Goal: Information Seeking & Learning: Learn about a topic

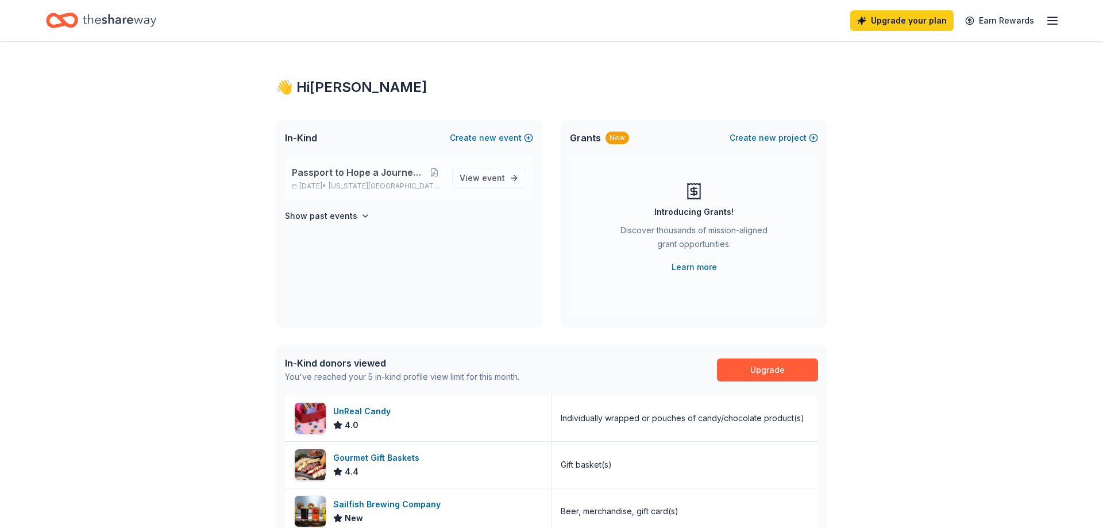
click at [366, 174] on span "Passport to Hope a Journey of Progress" at bounding box center [359, 172] width 134 height 14
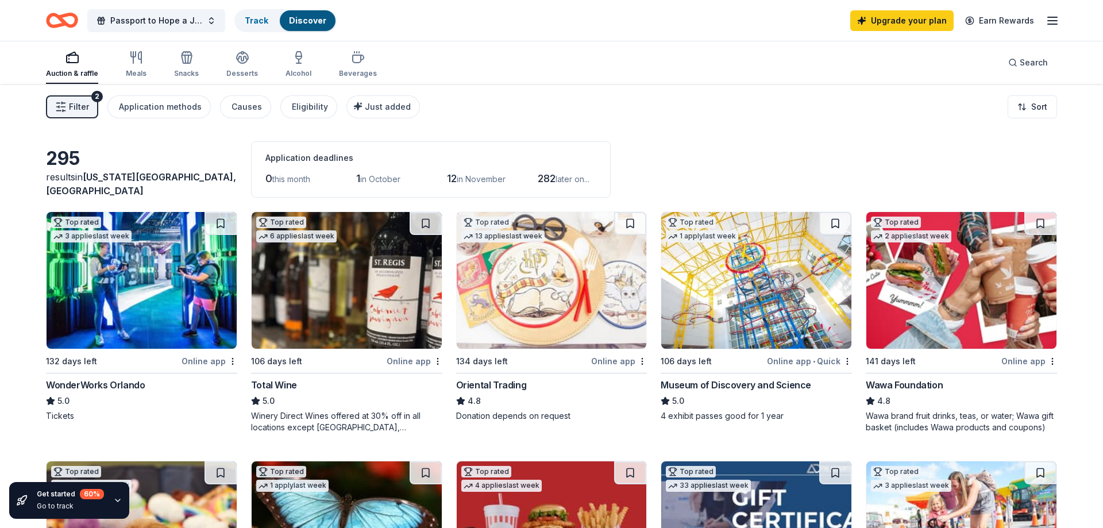
click at [727, 383] on div "Museum of Discovery and Science" at bounding box center [736, 385] width 151 height 14
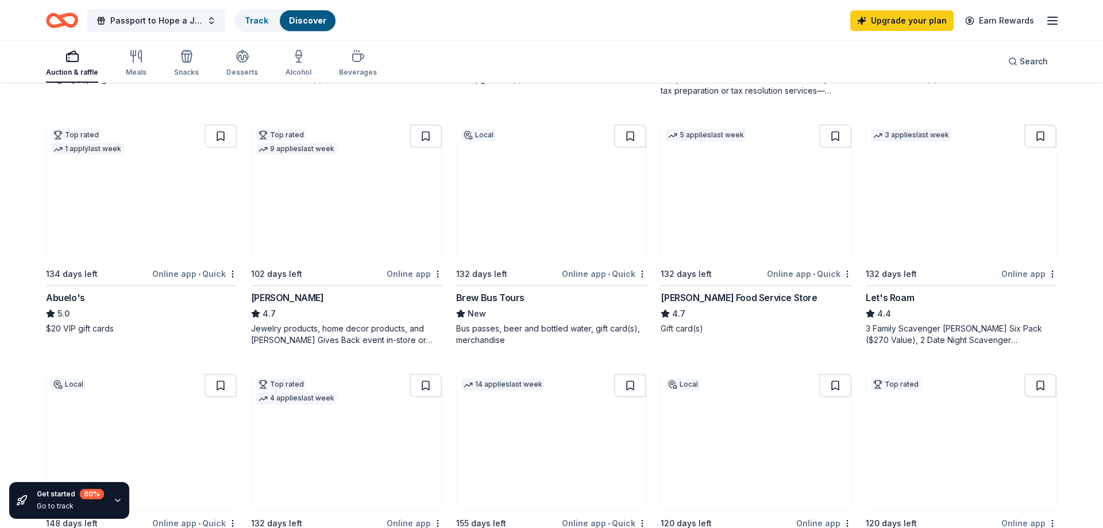
scroll to position [293, 0]
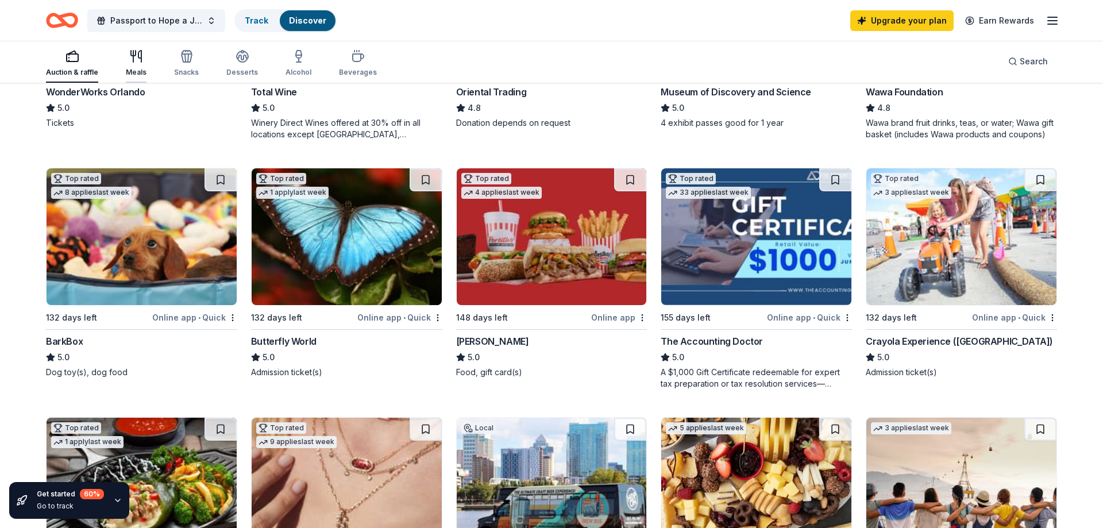
click at [133, 62] on icon "button" at bounding box center [133, 56] width 0 height 11
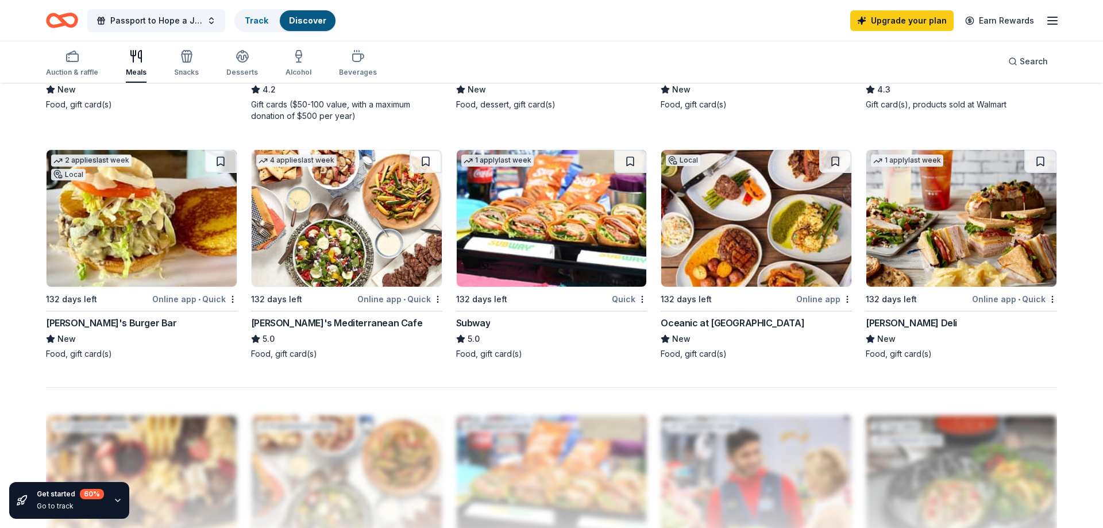
scroll to position [762, 0]
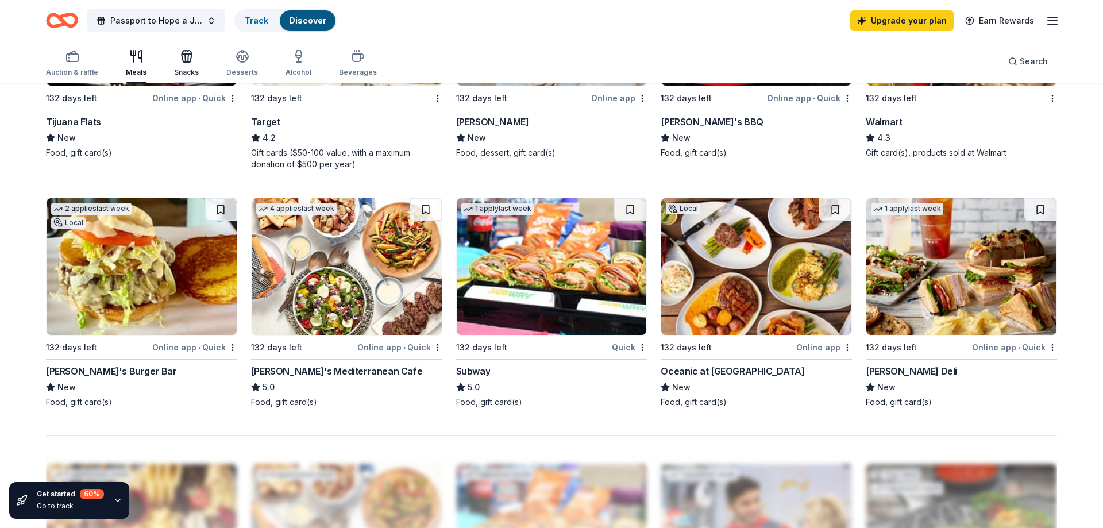
click at [183, 63] on div "Snacks" at bounding box center [186, 63] width 25 height 28
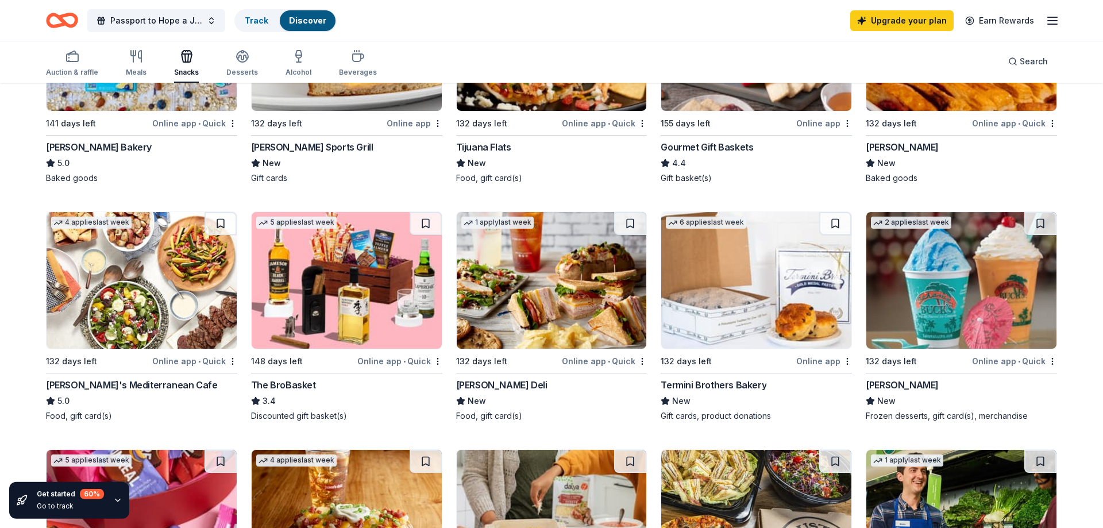
scroll to position [410, 0]
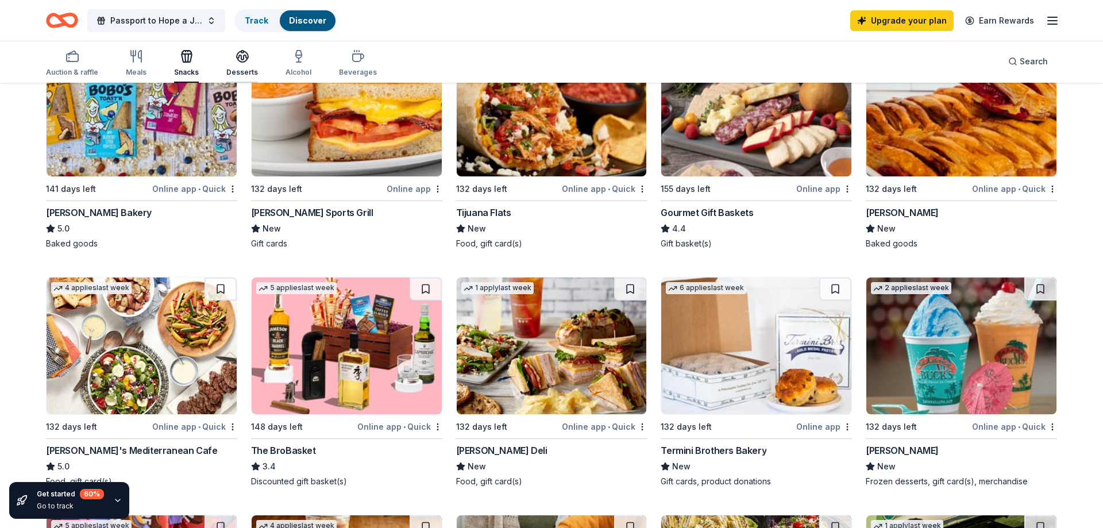
click at [234, 64] on div "Desserts" at bounding box center [242, 63] width 32 height 28
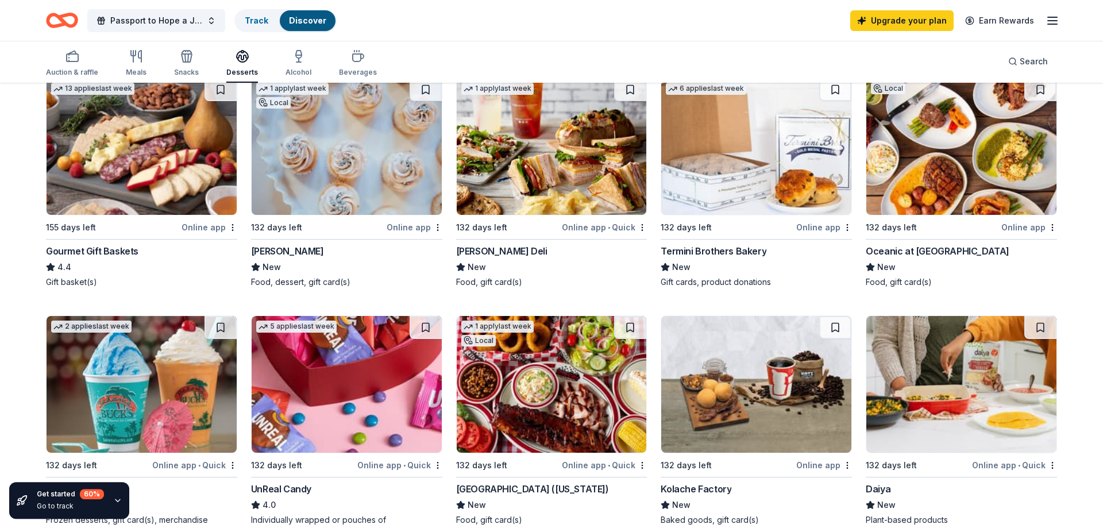
scroll to position [357, 0]
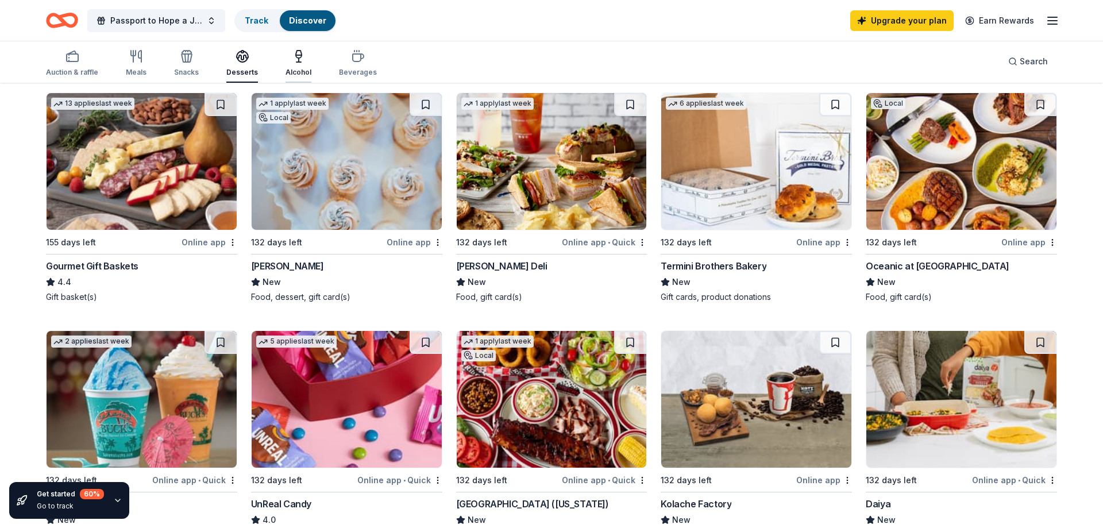
click at [296, 60] on icon "button" at bounding box center [299, 56] width 14 height 14
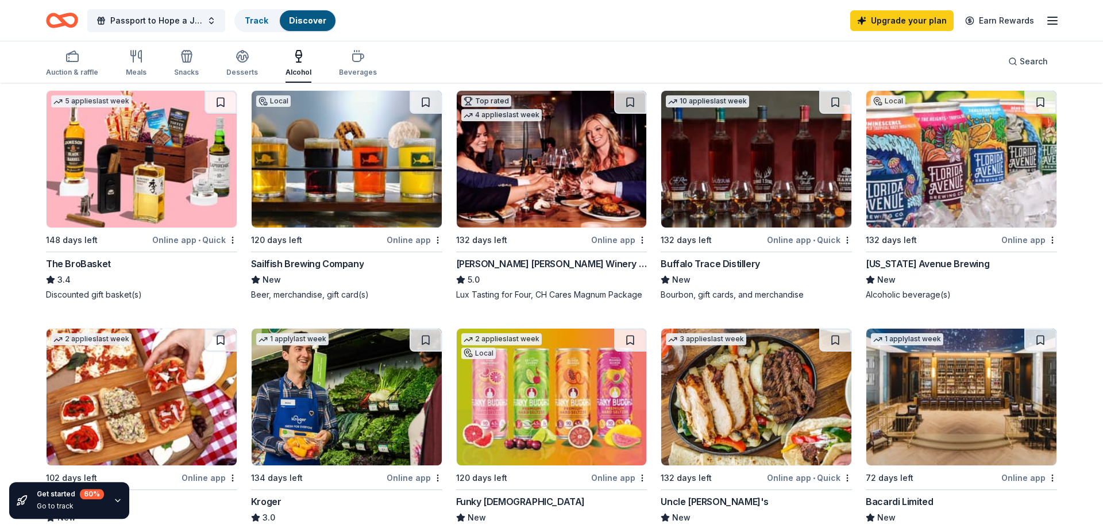
scroll to position [293, 0]
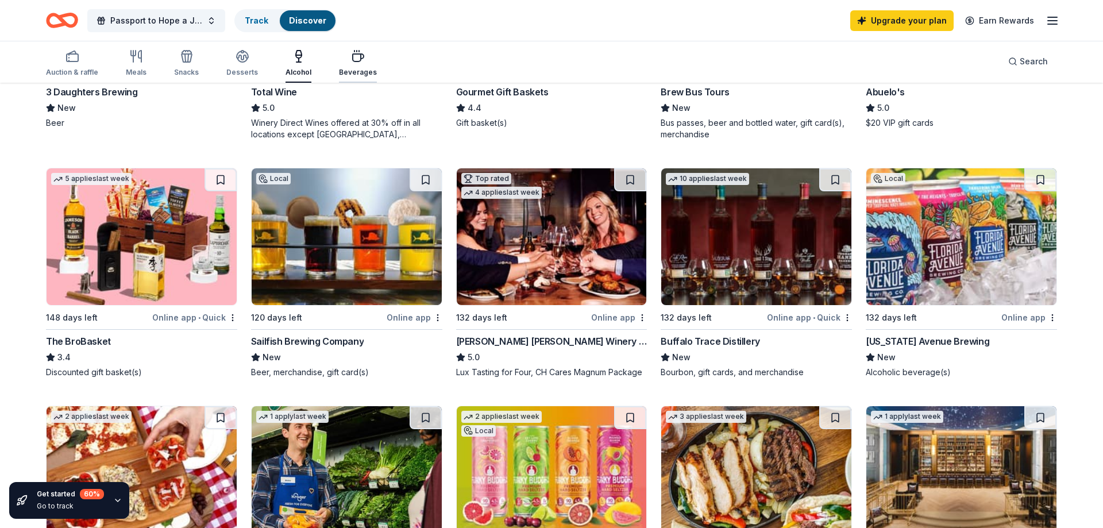
click at [353, 70] on div "Beverages" at bounding box center [358, 72] width 38 height 9
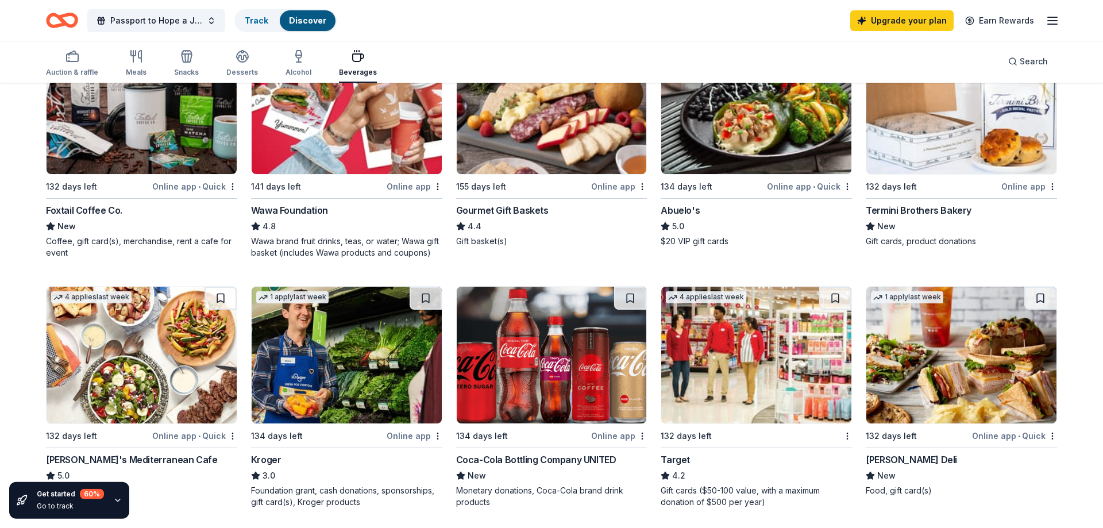
scroll to position [176, 0]
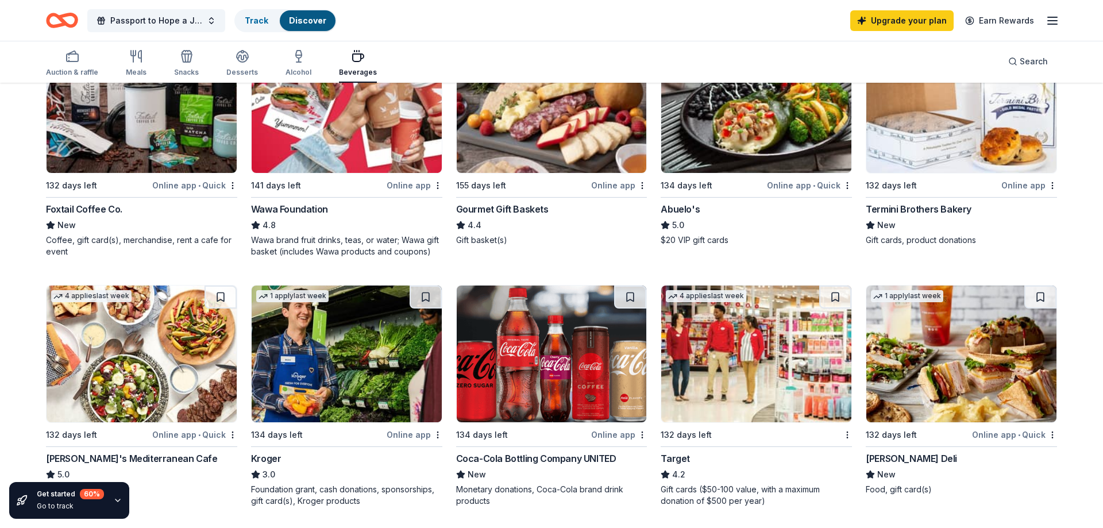
click at [560, 464] on div "Coca-Cola Bottling Company UNITED" at bounding box center [536, 459] width 160 height 14
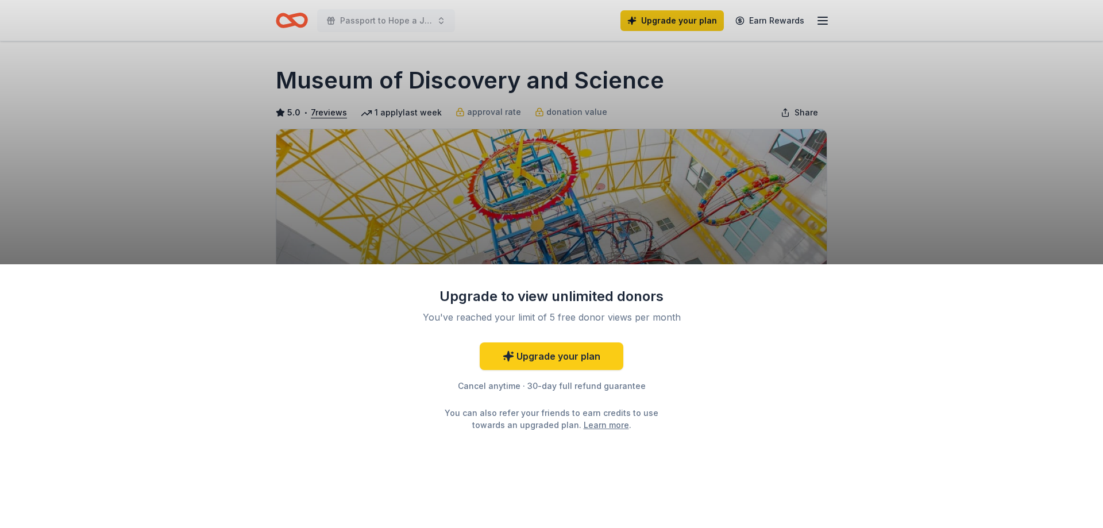
click at [732, 363] on div "Upgrade to view unlimited donors You've reached your limit of 5 free donor view…" at bounding box center [551, 396] width 1103 height 264
click at [776, 202] on div "Upgrade to view unlimited donors You've reached your limit of 5 free donor view…" at bounding box center [551, 264] width 1103 height 528
click at [920, 205] on div "Upgrade to view unlimited donors You've reached your limit of 5 free donor view…" at bounding box center [551, 264] width 1103 height 528
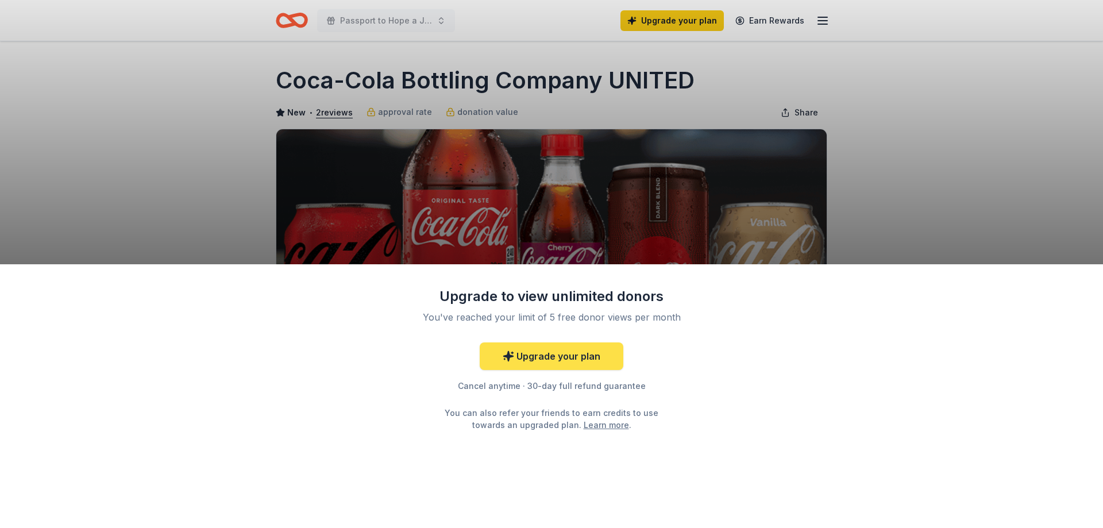
click at [537, 359] on link "Upgrade your plan" at bounding box center [552, 356] width 144 height 28
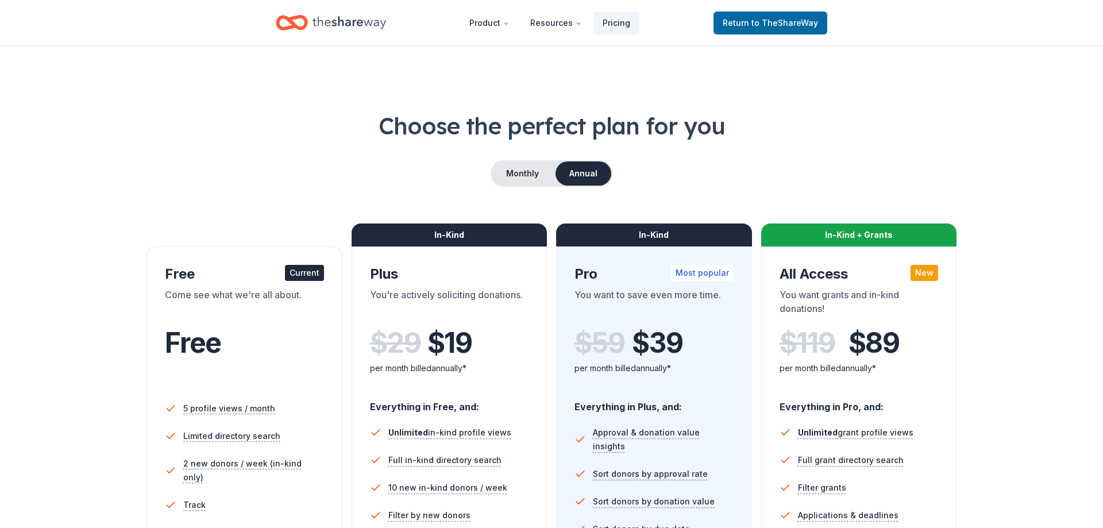
click at [254, 334] on div "Free" at bounding box center [244, 343] width 159 height 32
